Goal: Communication & Community: Answer question/provide support

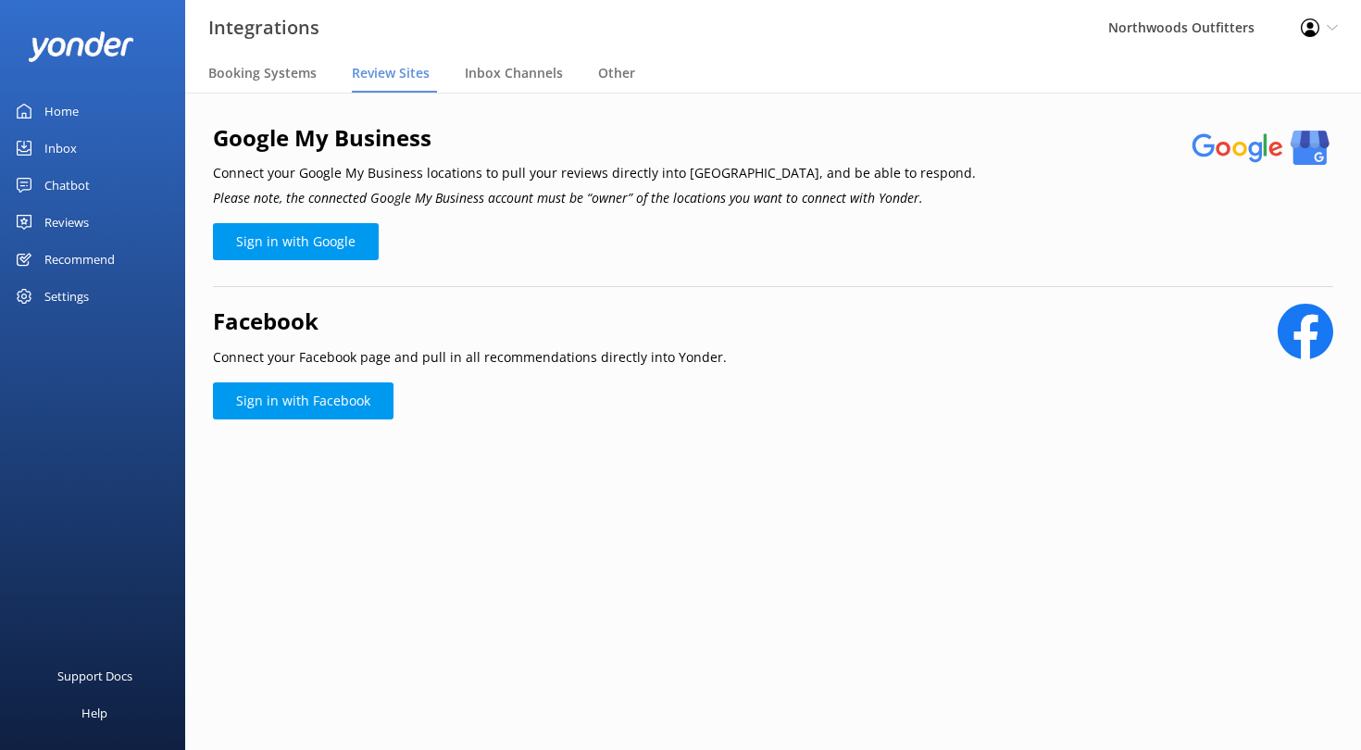
click at [70, 215] on div "Reviews" at bounding box center [66, 222] width 44 height 37
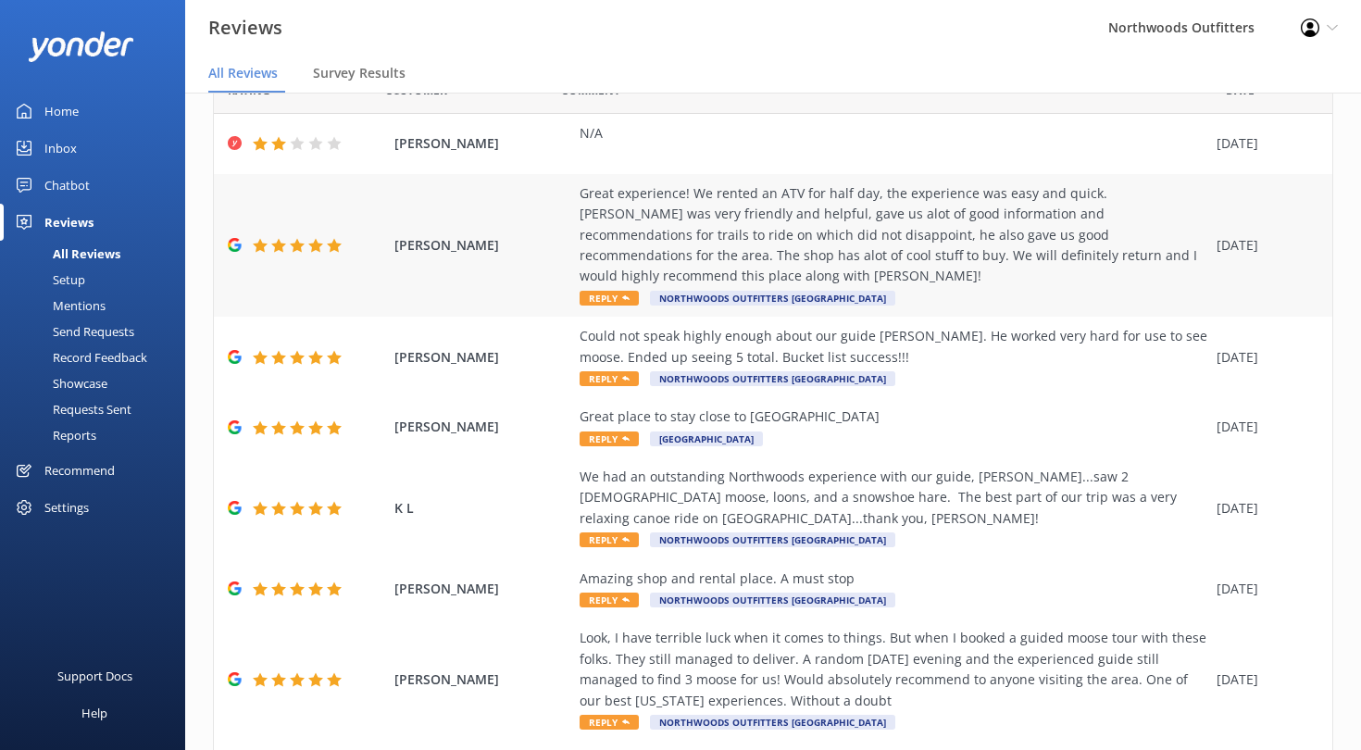
scroll to position [97, 0]
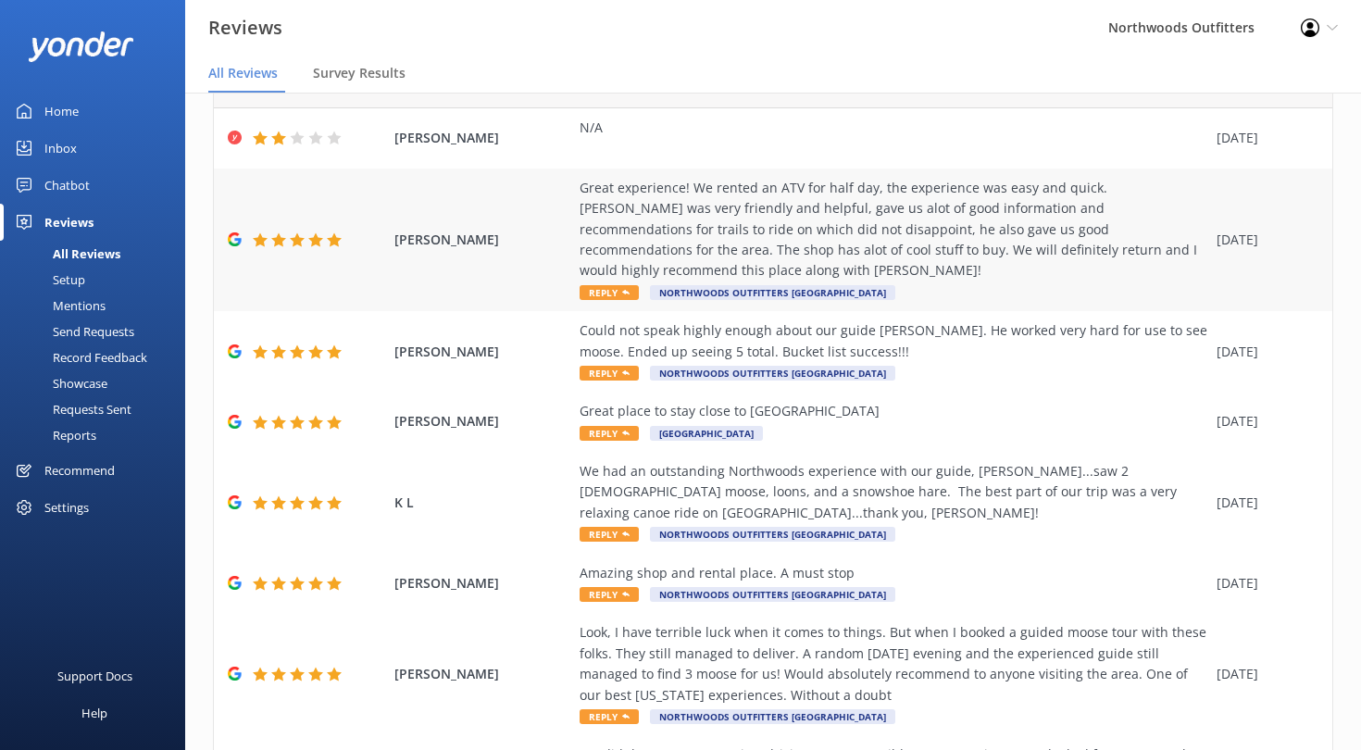
click at [875, 205] on div "Great experience! We rented an ATV for half day, the experience was easy and qu…" at bounding box center [894, 230] width 628 height 104
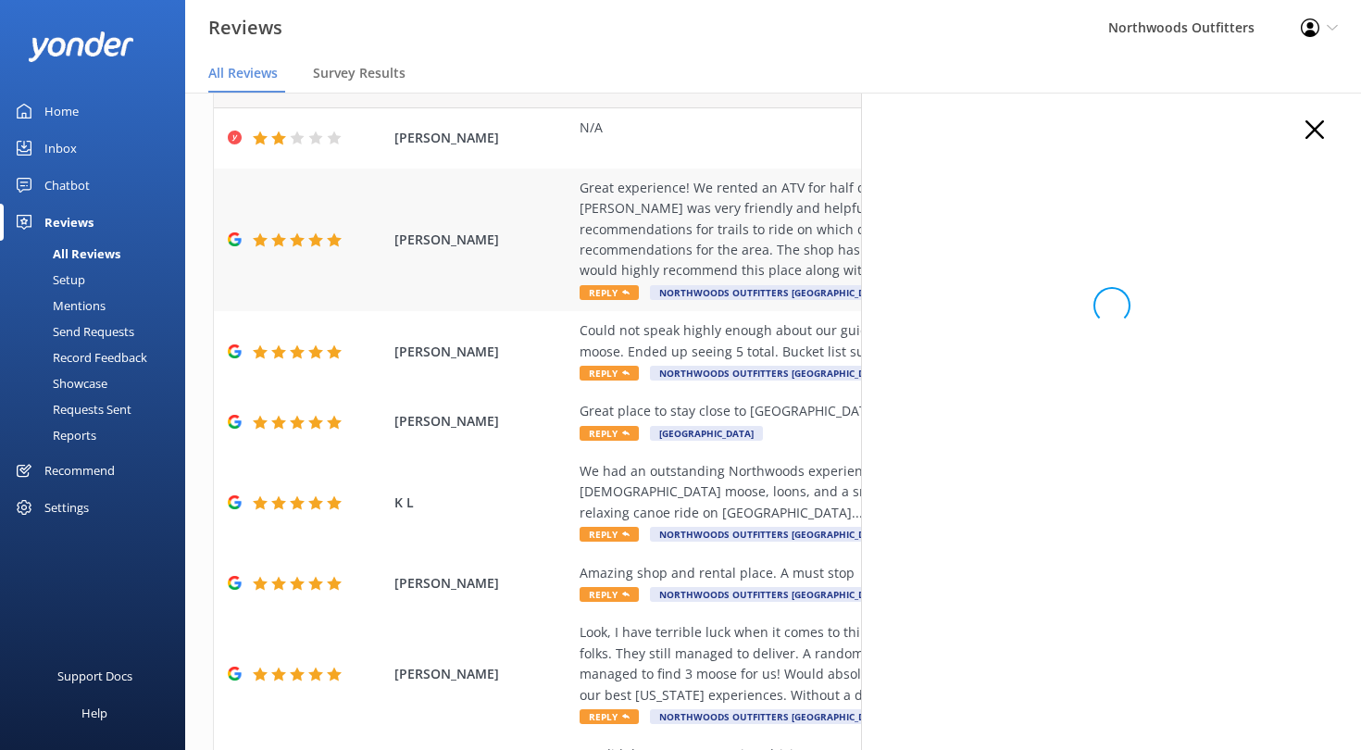
click at [733, 201] on div "Great experience! We rented an ATV for half day, the experience was easy and qu…" at bounding box center [894, 230] width 628 height 104
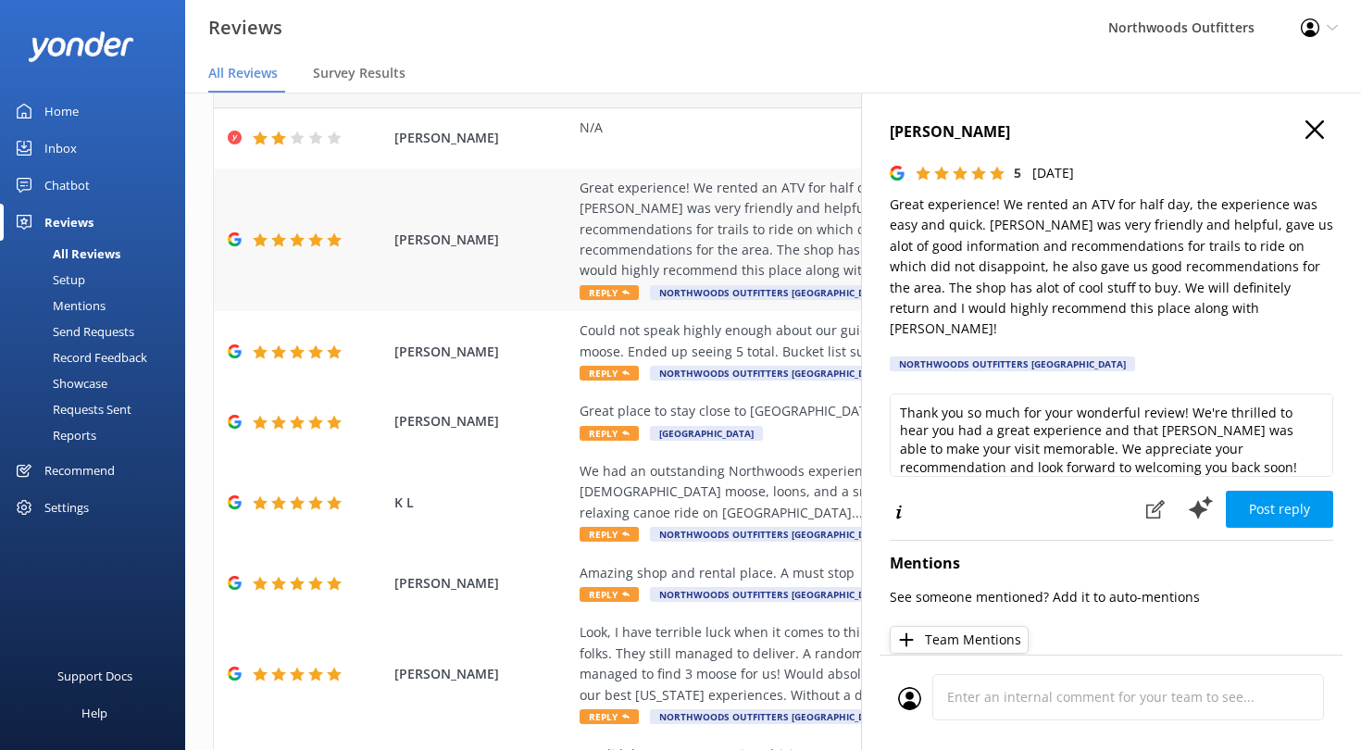
type textarea "Thank you so much for your wonderful review! We're thrilled to hear you had a g…"
click at [730, 226] on div "Great experience! We rented an ATV for half day, the experience was easy and qu…" at bounding box center [894, 230] width 628 height 104
click at [1316, 130] on use "button" at bounding box center [1315, 129] width 19 height 19
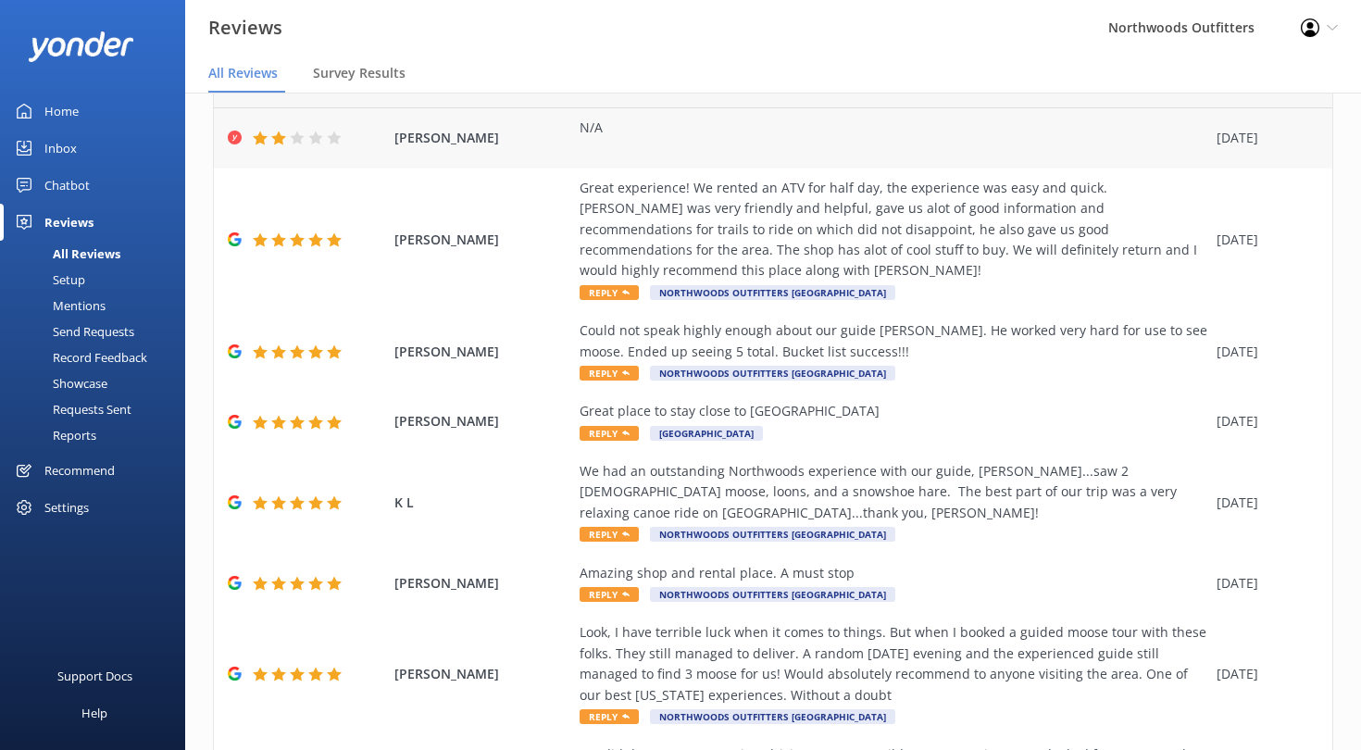
click at [450, 142] on span "[PERSON_NAME]" at bounding box center [483, 138] width 176 height 20
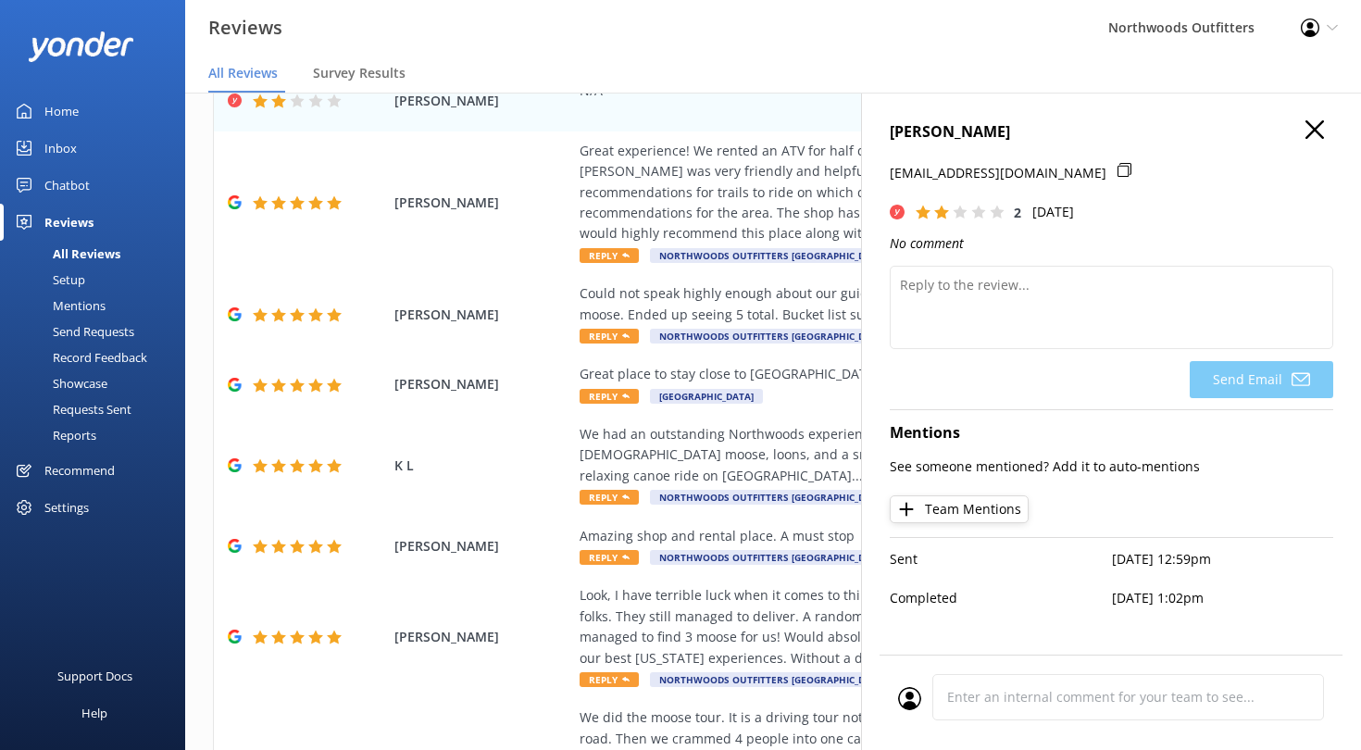
scroll to position [37, 0]
click at [685, 167] on div "Great experience! We rented an ATV for half day, the experience was easy and qu…" at bounding box center [894, 193] width 628 height 104
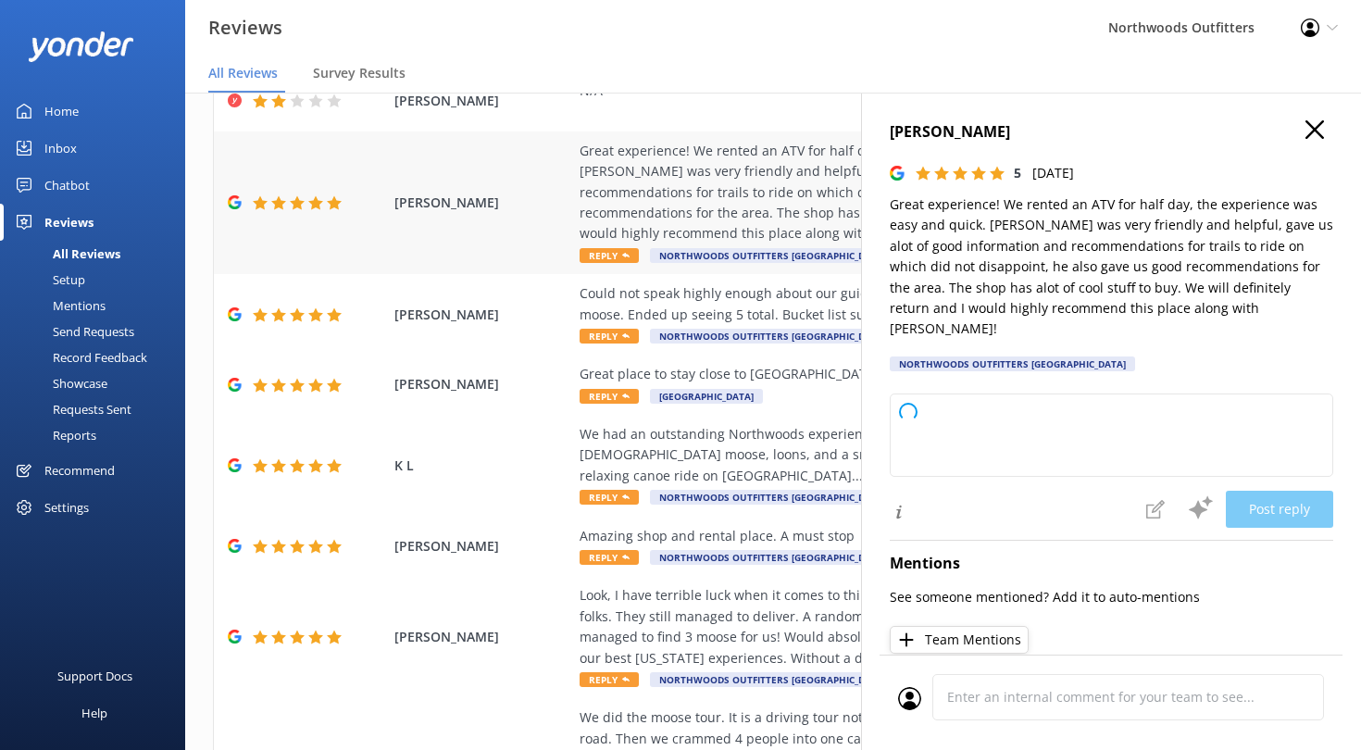
type textarea "Thank you so much for your wonderful review! We’re thrilled to hear you had a g…"
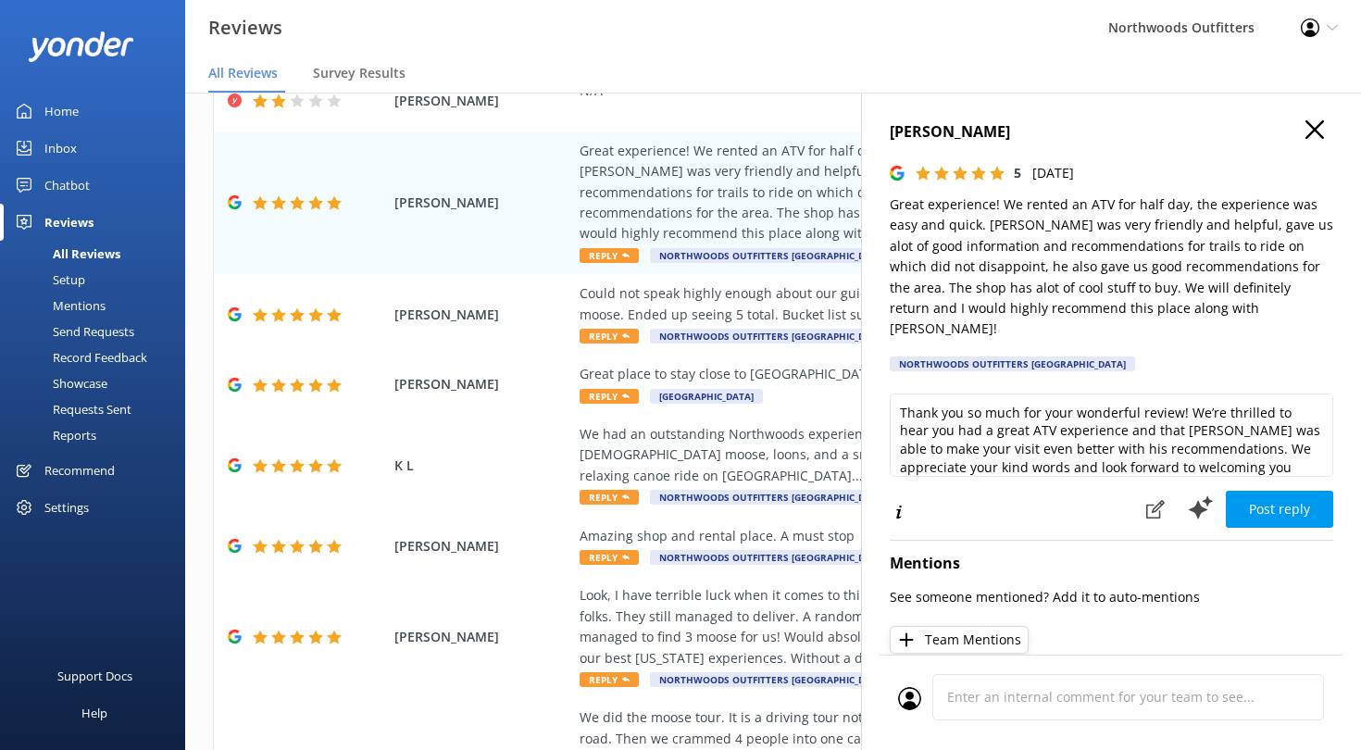
click at [89, 43] on img at bounding box center [81, 46] width 106 height 31
click at [163, 43] on div at bounding box center [92, 46] width 185 height 93
click at [1316, 126] on icon "button" at bounding box center [1315, 129] width 19 height 19
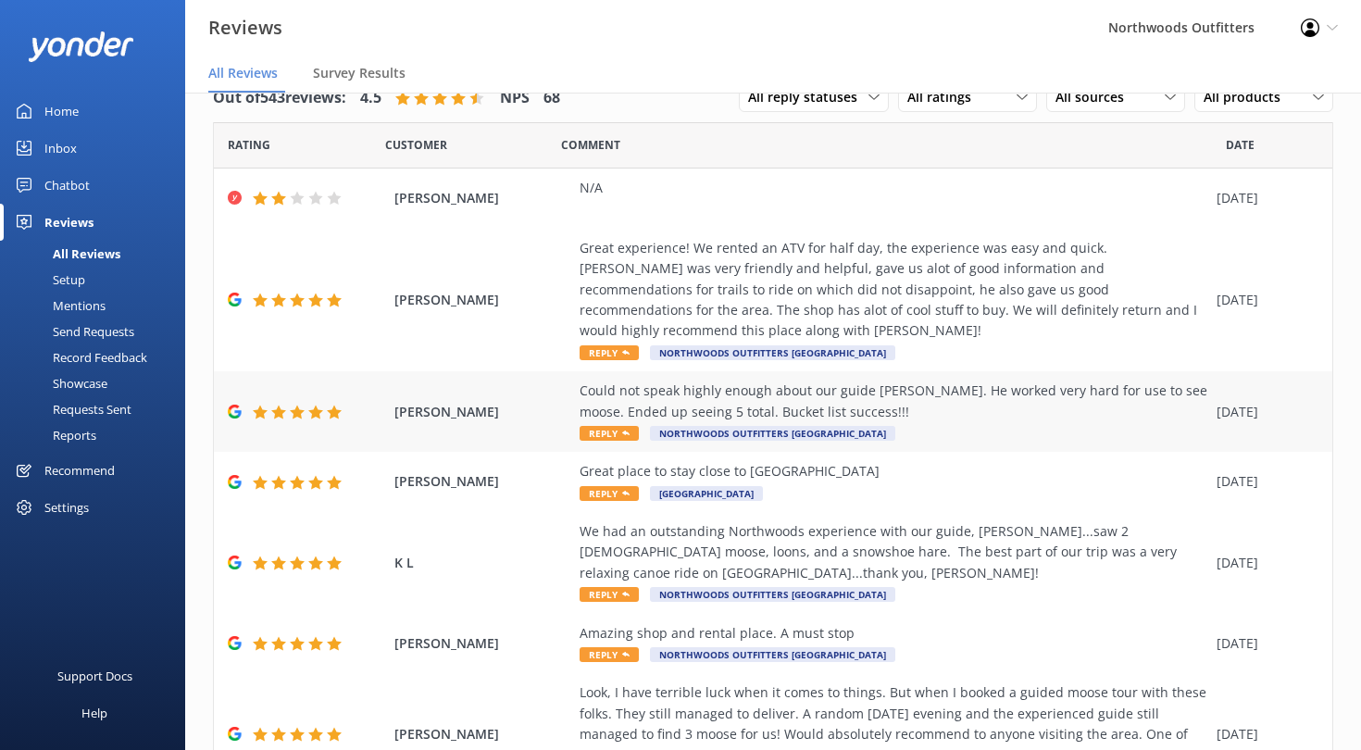
scroll to position [0, 0]
click at [442, 194] on span "[PERSON_NAME]" at bounding box center [483, 198] width 176 height 20
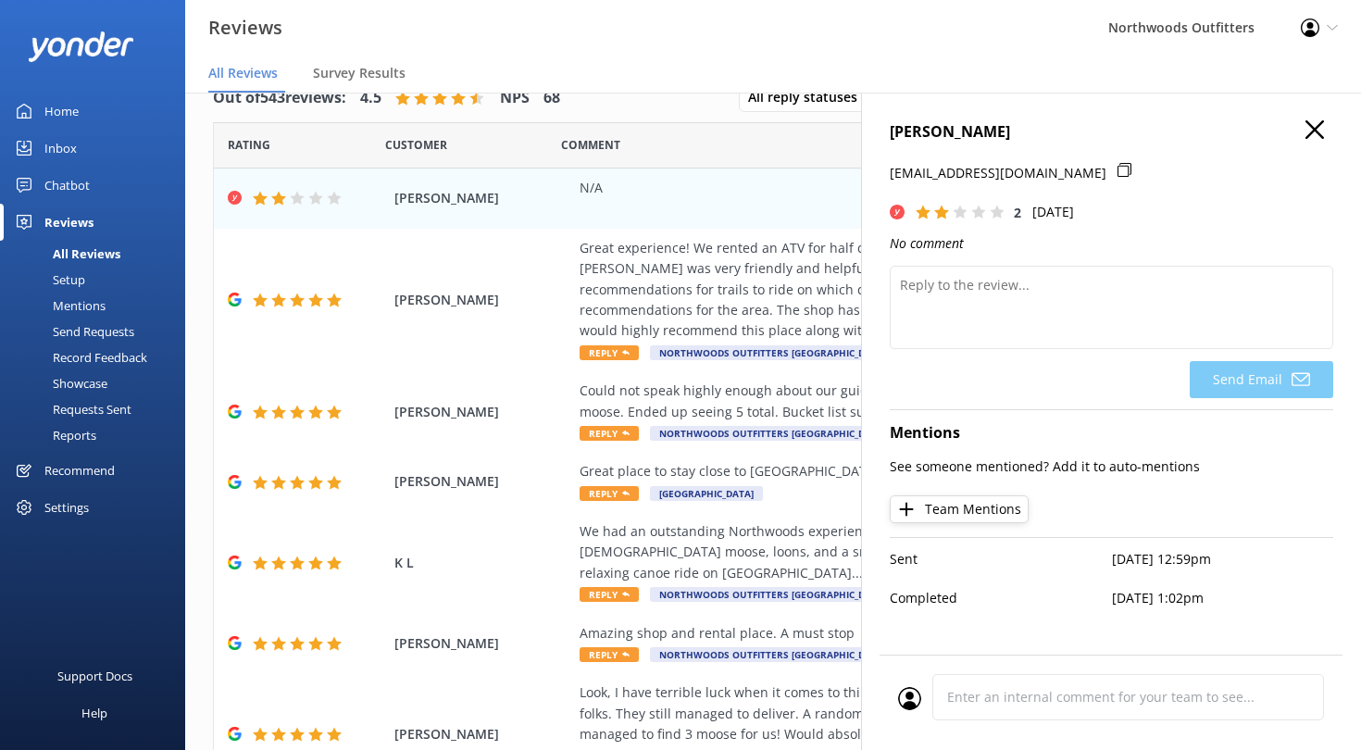
scroll to position [37, 0]
click at [684, 288] on div "Great experience! We rented an ATV for half day, the experience was easy and qu…" at bounding box center [894, 290] width 628 height 104
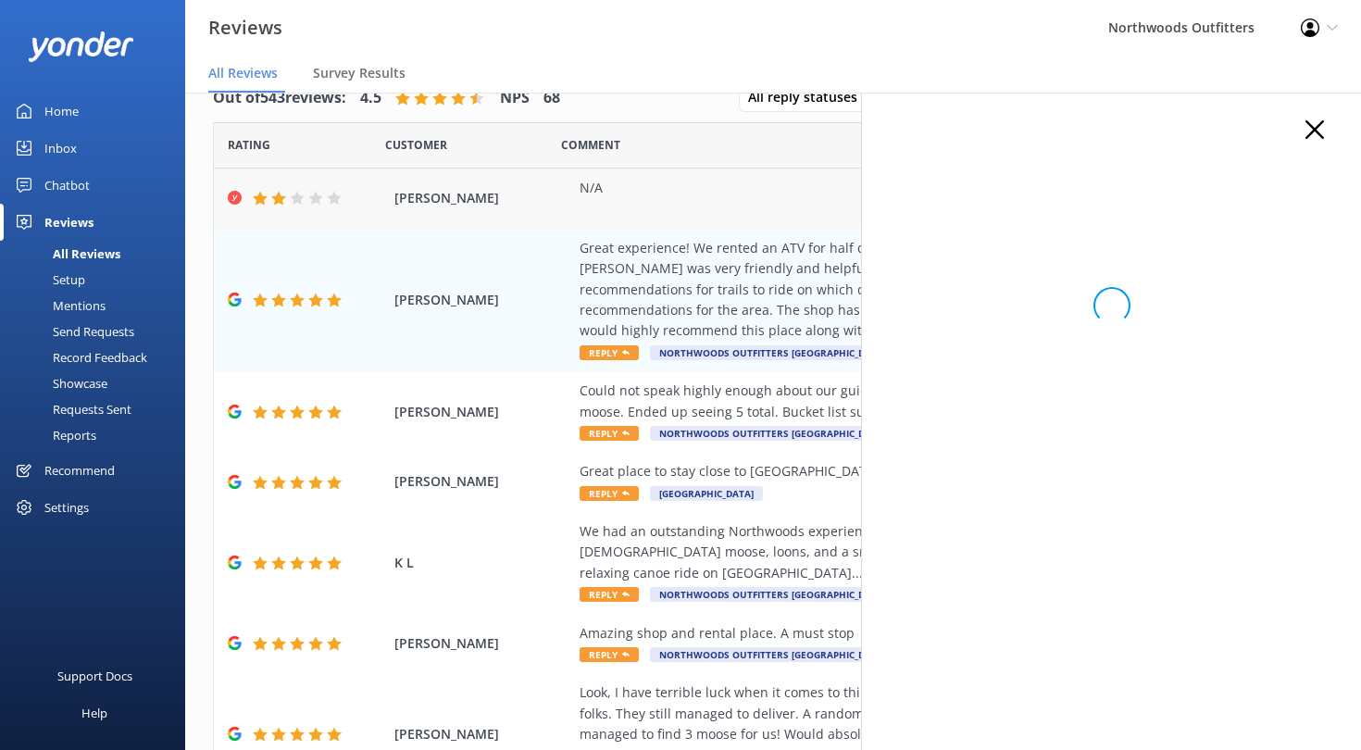
click at [451, 196] on span "[PERSON_NAME]" at bounding box center [483, 198] width 176 height 20
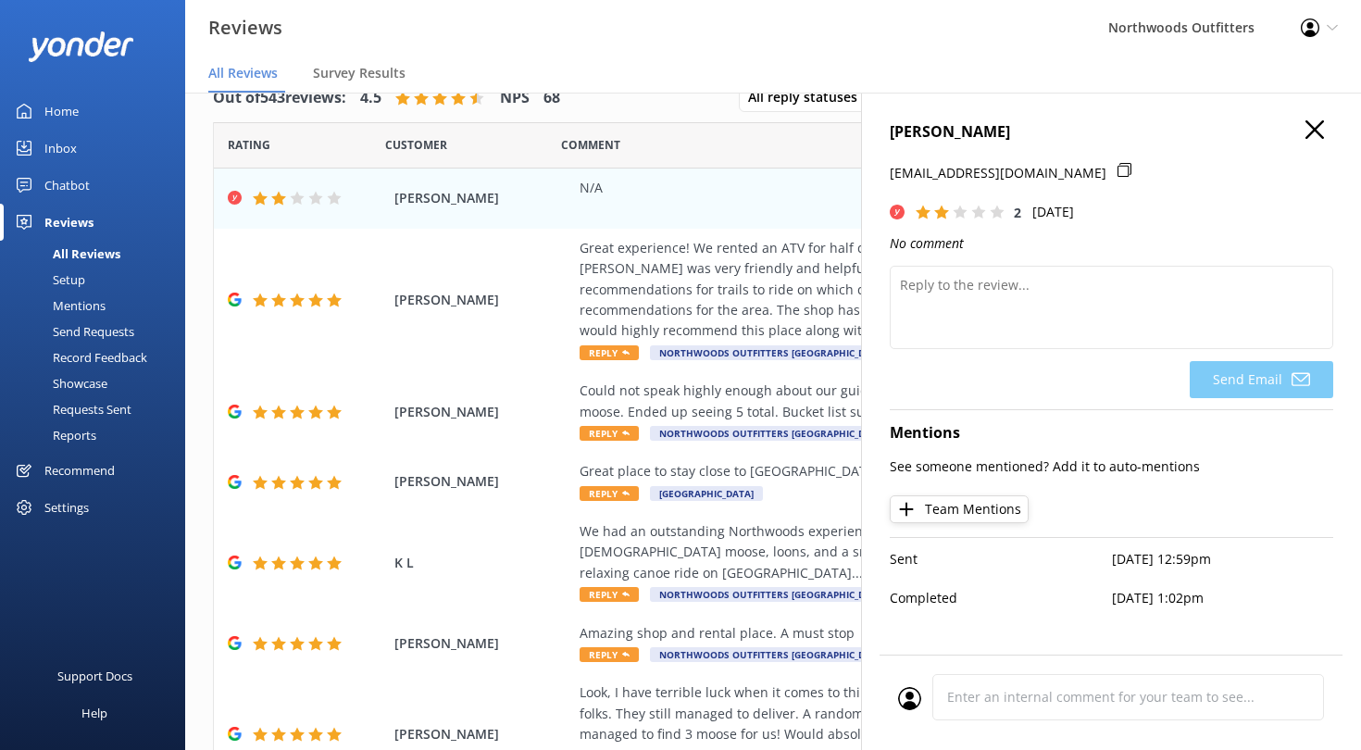
click at [1309, 130] on icon "button" at bounding box center [1315, 129] width 19 height 19
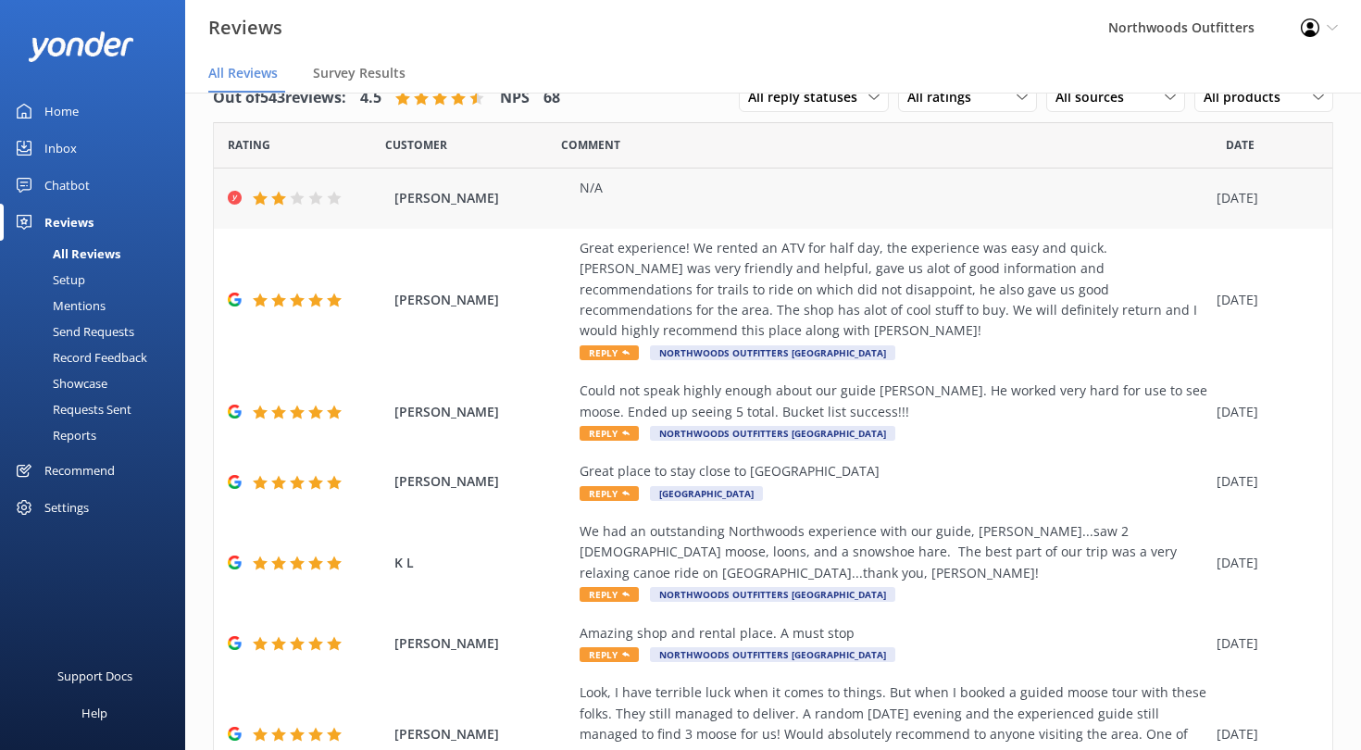
click at [233, 195] on icon at bounding box center [235, 198] width 14 height 14
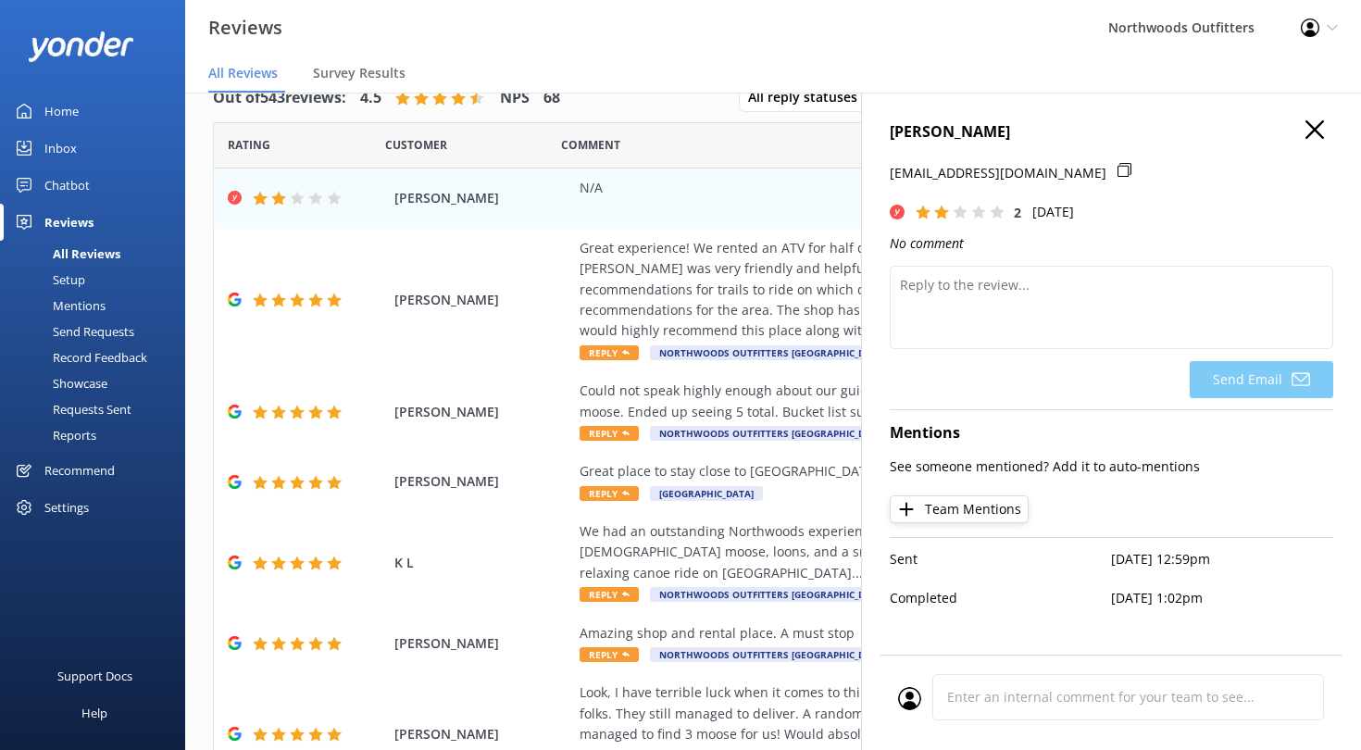
click at [1312, 125] on icon "button" at bounding box center [1315, 129] width 19 height 19
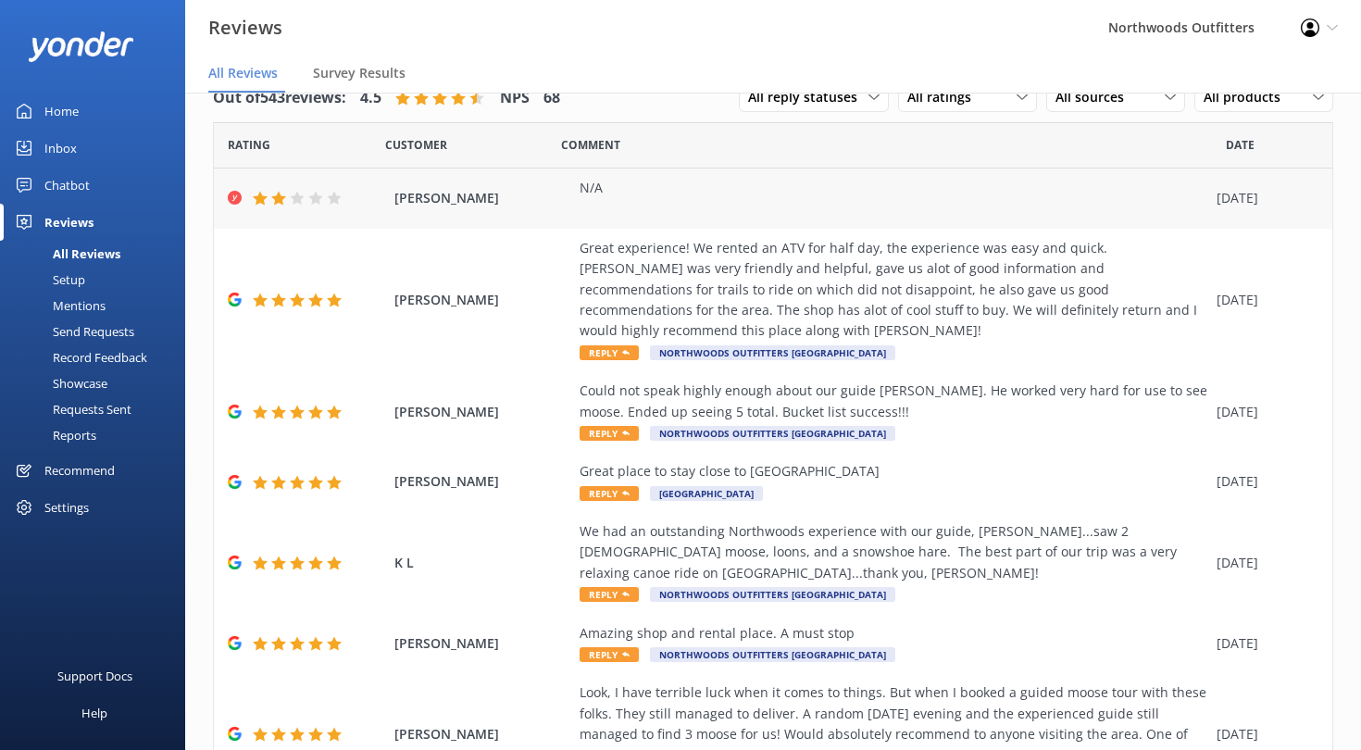
click at [440, 194] on span "[PERSON_NAME]" at bounding box center [483, 198] width 176 height 20
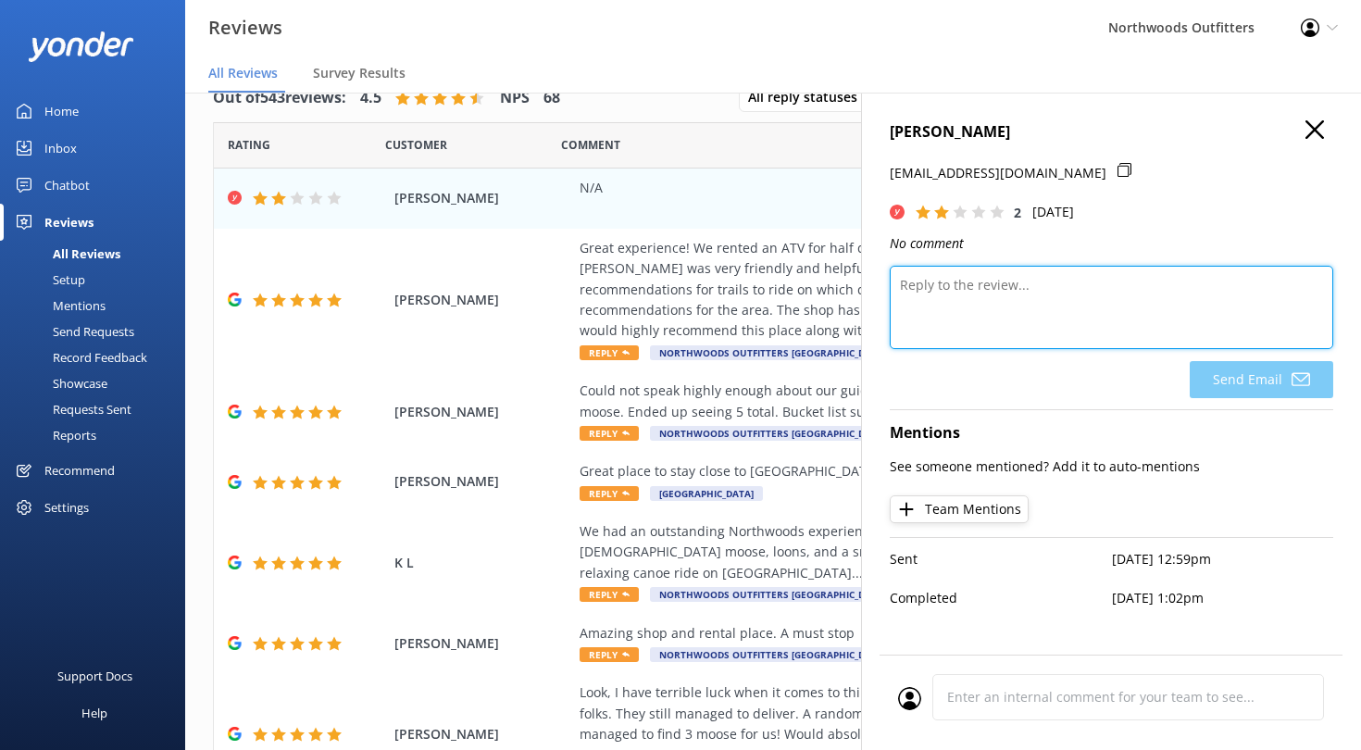
click at [972, 280] on textarea at bounding box center [1112, 307] width 444 height 83
click at [933, 321] on textarea "Hi [PERSON_NAME], We are a bit suprised with t" at bounding box center [1112, 307] width 444 height 83
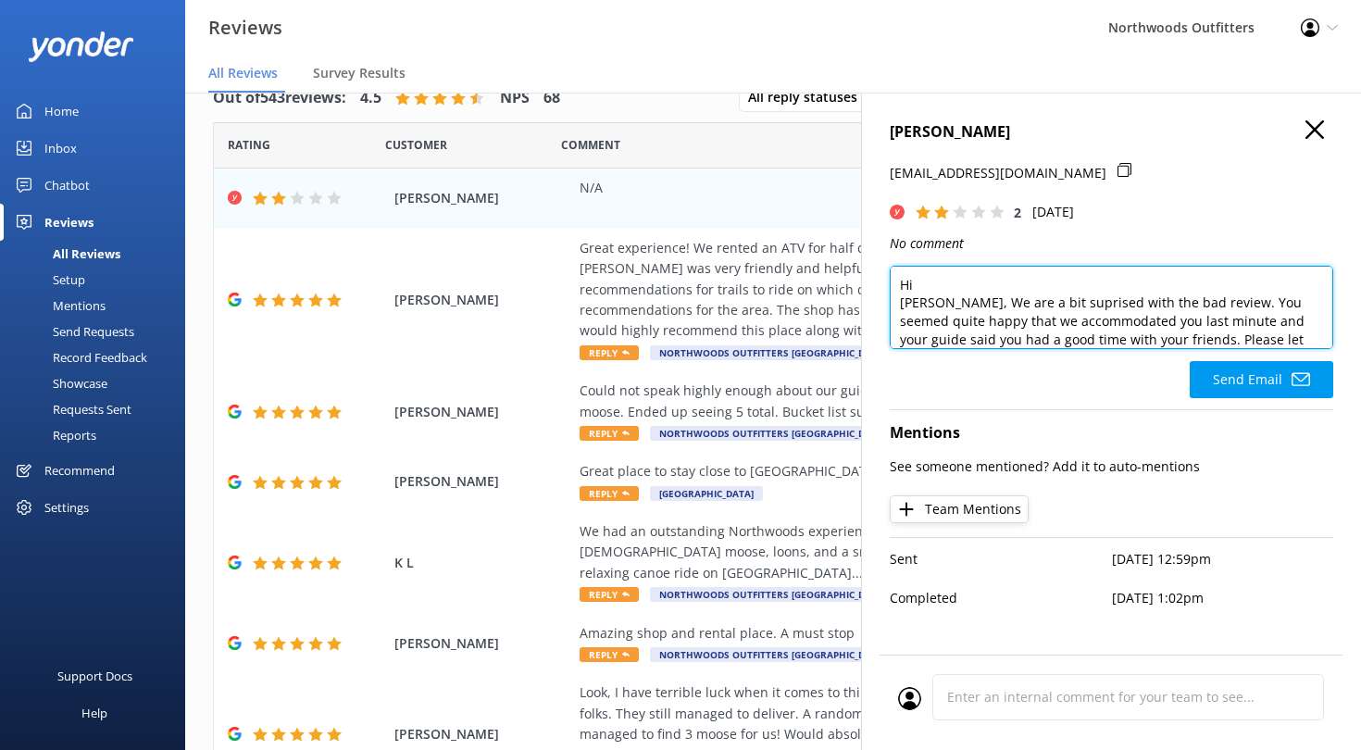
scroll to position [16, 0]
click at [1174, 307] on textarea "Hi [PERSON_NAME], we are a bit surprised by the bad review. You seemed quite ha…" at bounding box center [1112, 307] width 444 height 83
click at [1260, 308] on textarea "Hi [PERSON_NAME], we are a bit surprised by the bad review. You seemed quite ha…" at bounding box center [1112, 307] width 444 height 83
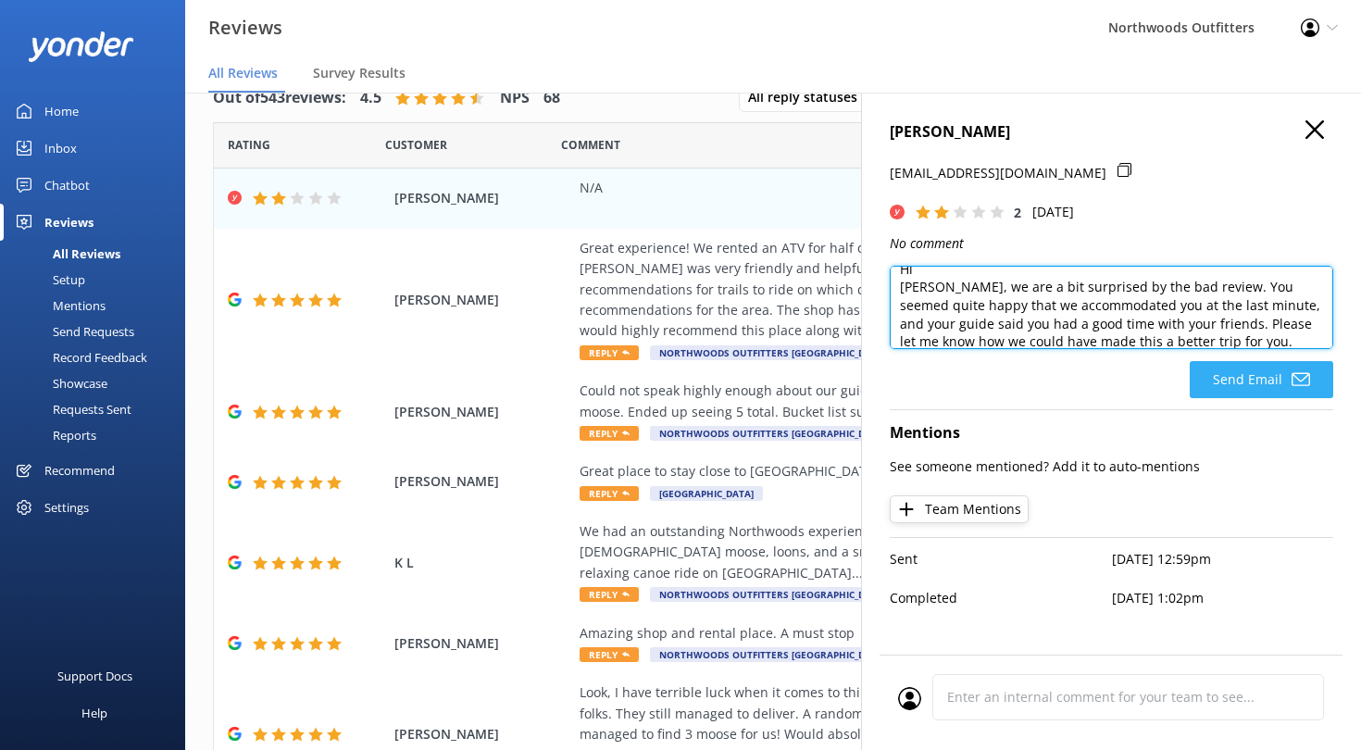
type textarea "Hi [PERSON_NAME], we are a bit surprised by the bad review. You seemed quite ha…"
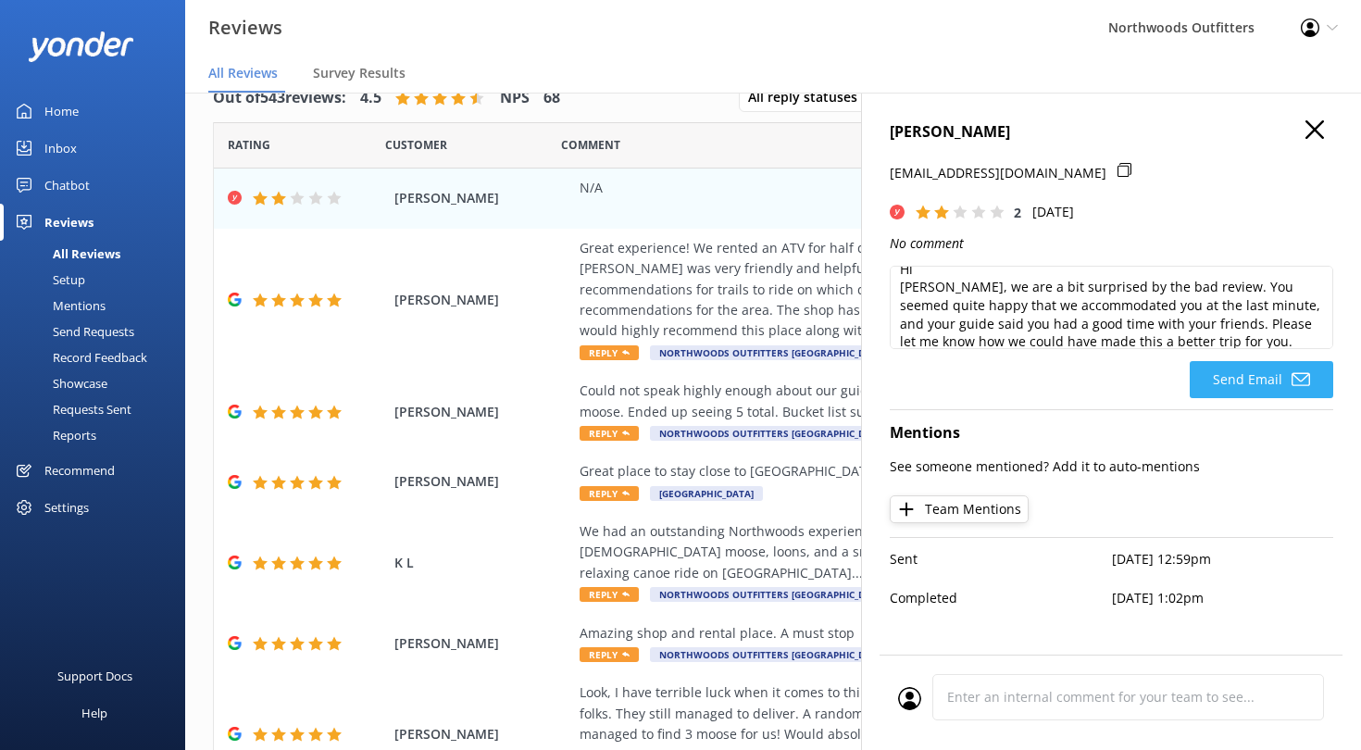
click at [1261, 371] on button "Send Email" at bounding box center [1262, 379] width 144 height 37
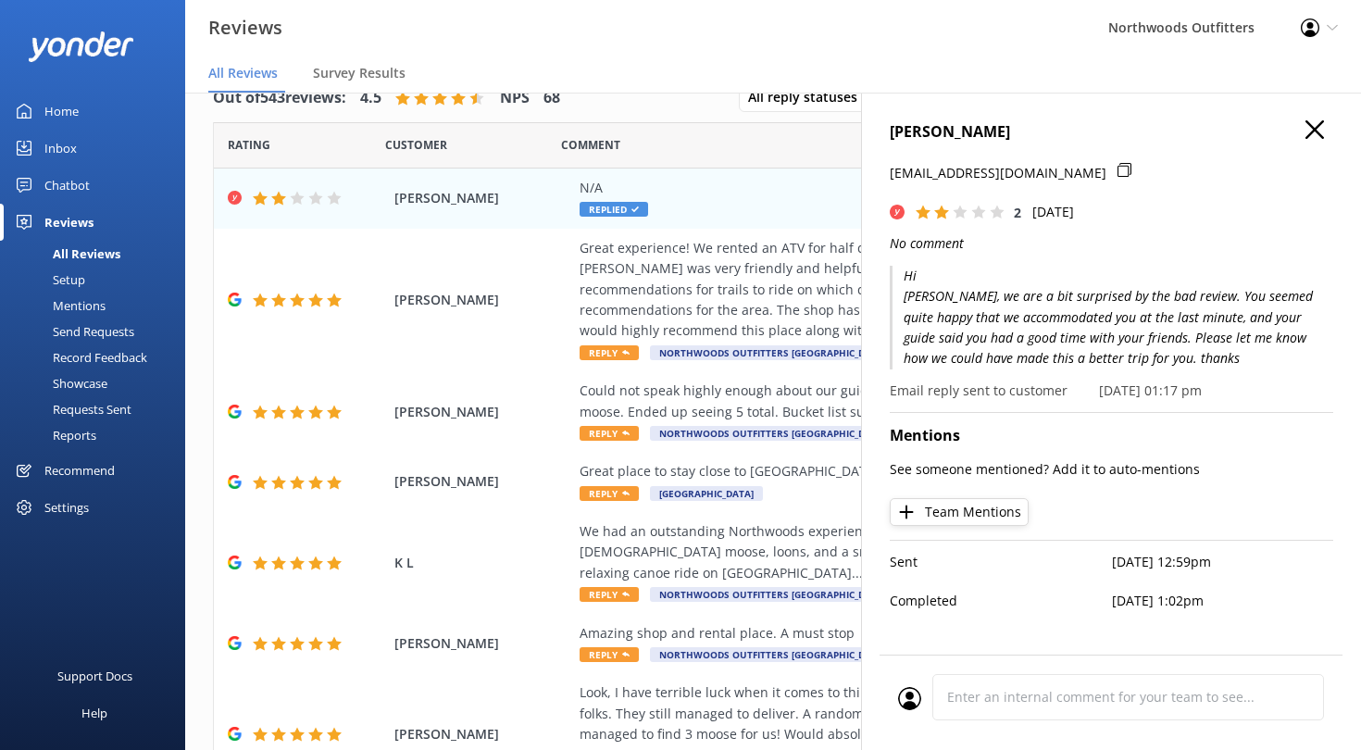
click at [78, 249] on div "All Reviews" at bounding box center [65, 254] width 109 height 26
